Goal: Navigation & Orientation: Find specific page/section

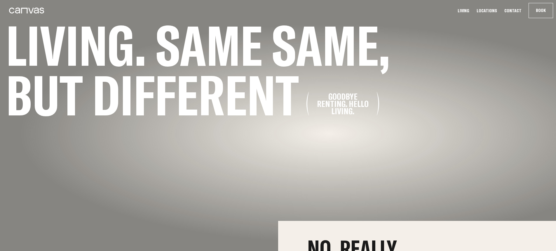
scroll to position [146, 0]
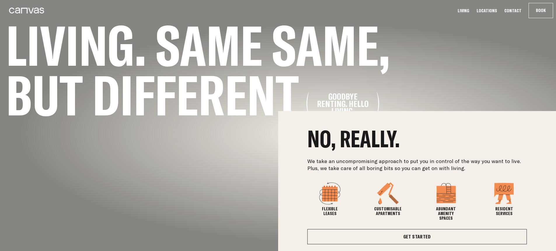
click at [501, 10] on li "Locations" at bounding box center [487, 11] width 28 height 6
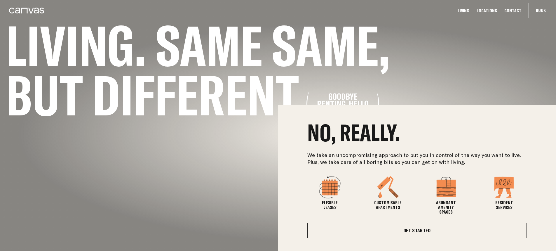
click at [499, 11] on link "Locations" at bounding box center [487, 11] width 24 height 6
click at [496, 11] on link "Locations" at bounding box center [487, 11] width 24 height 6
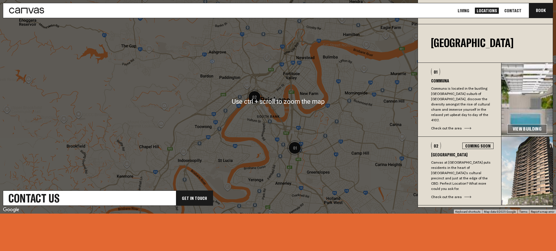
scroll to position [204, 0]
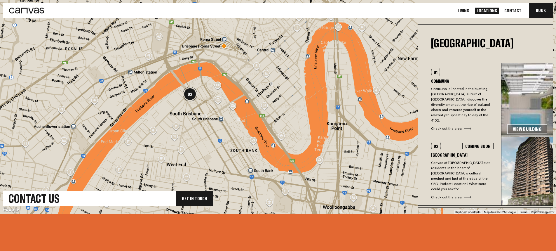
drag, startPoint x: 272, startPoint y: 118, endPoint x: 257, endPoint y: 100, distance: 24.0
click at [257, 100] on div at bounding box center [278, 101] width 556 height 224
click at [189, 92] on img "02" at bounding box center [189, 93] width 15 height 15
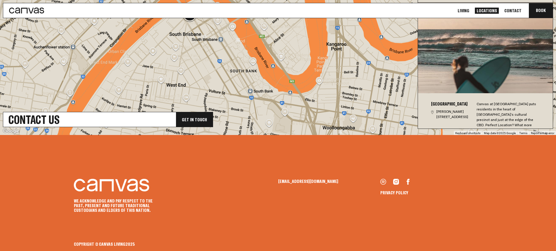
scroll to position [283, 0]
